Goal: Find specific page/section: Find specific page/section

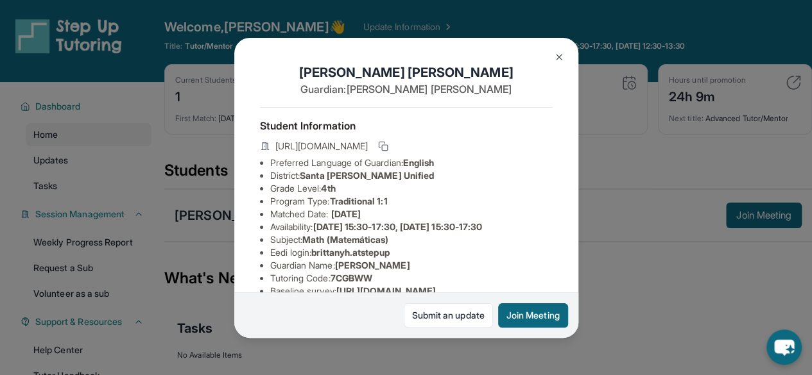
scroll to position [311, 0]
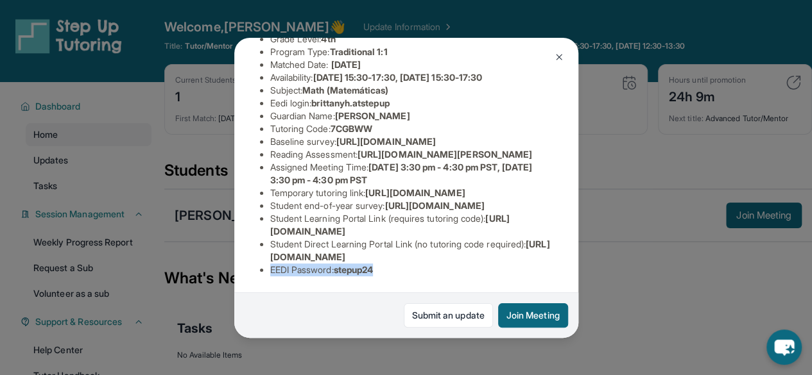
click at [560, 56] on img at bounding box center [559, 57] width 10 height 10
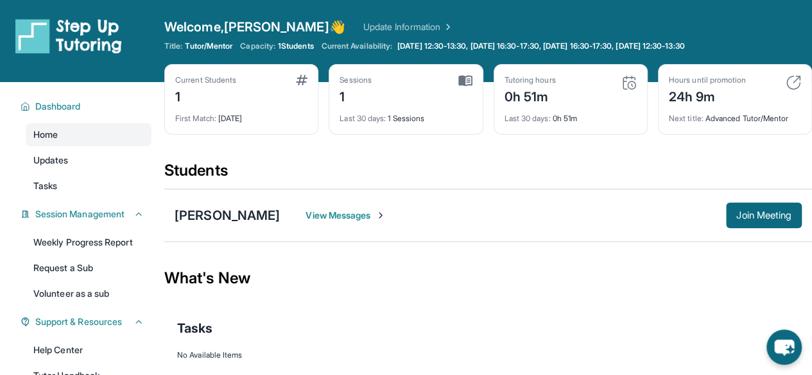
click at [534, 106] on div "Last 30 days : 0h 51m" at bounding box center [570, 115] width 132 height 18
drag, startPoint x: 528, startPoint y: 96, endPoint x: 563, endPoint y: 94, distance: 35.4
click at [563, 94] on div "Tutoring hours 0h 51m" at bounding box center [570, 90] width 132 height 31
click at [564, 94] on div "Tutoring hours 0h 51m" at bounding box center [570, 90] width 132 height 31
click at [732, 97] on div "24h 9m" at bounding box center [707, 95] width 77 height 21
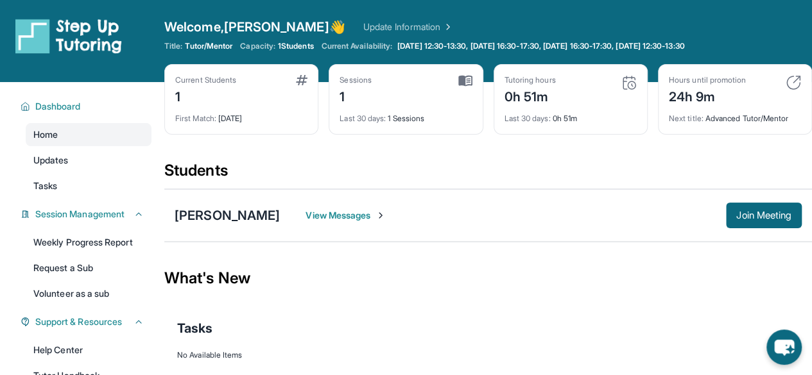
click at [792, 79] on img at bounding box center [792, 82] width 15 height 15
click at [627, 84] on img at bounding box center [628, 82] width 15 height 15
click at [627, 81] on img at bounding box center [628, 82] width 15 height 15
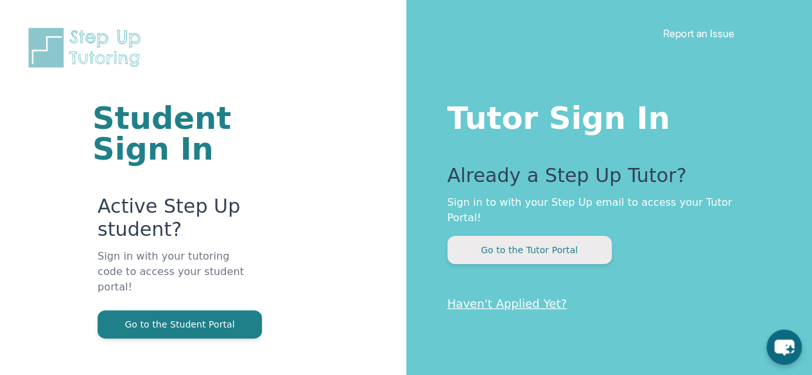
click at [544, 236] on button "Go to the Tutor Portal" at bounding box center [529, 250] width 164 height 28
